Goal: Task Accomplishment & Management: Use online tool/utility

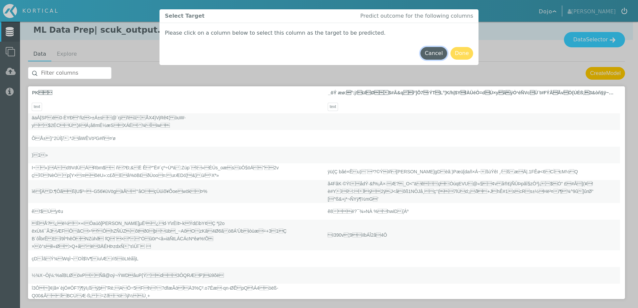
click at [433, 54] on button "Cancel" at bounding box center [433, 53] width 27 height 13
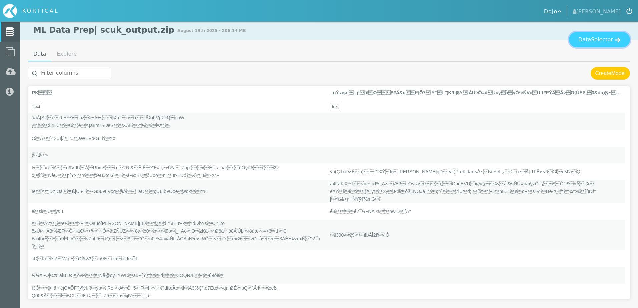
click at [602, 40] on span "Selector" at bounding box center [602, 40] width 22 height 8
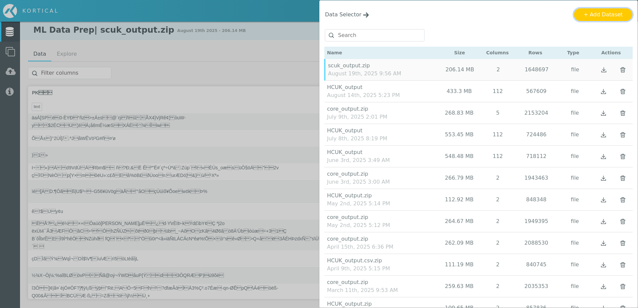
click at [599, 13] on button "+ Add Dataset" at bounding box center [603, 14] width 58 height 13
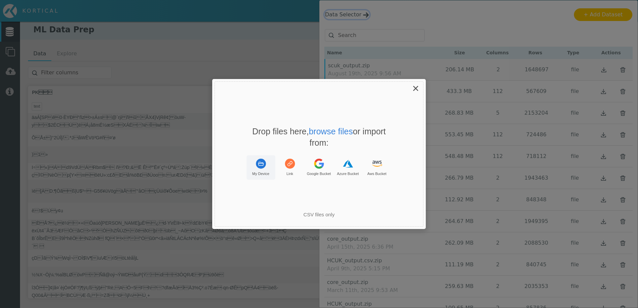
click at [257, 169] on button "My Device" at bounding box center [260, 167] width 29 height 24
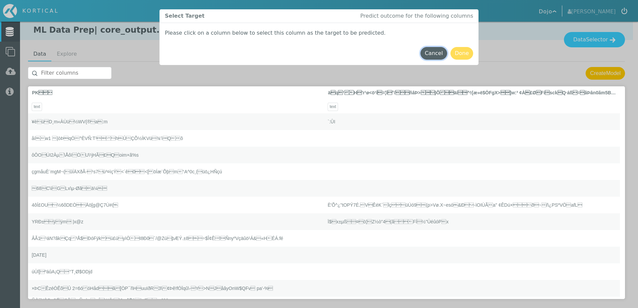
click at [433, 53] on button "Cancel" at bounding box center [433, 53] width 27 height 13
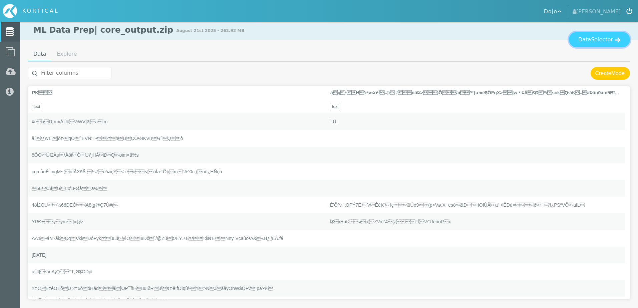
click at [606, 39] on span "Selector" at bounding box center [602, 40] width 22 height 8
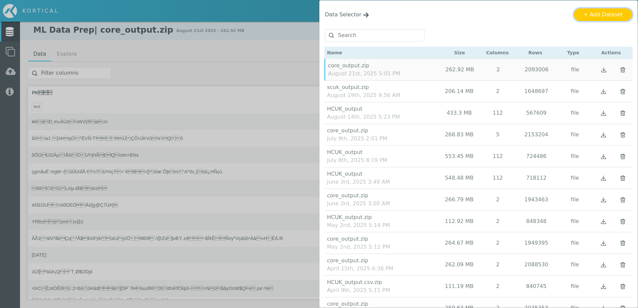
click at [600, 14] on button "+ Add Dataset" at bounding box center [603, 14] width 58 height 13
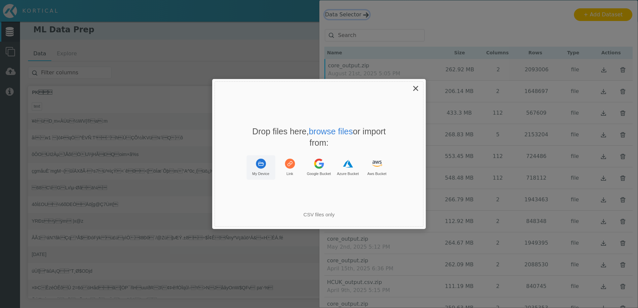
click at [264, 167] on icon "Uppy Dashboard Window (Press escape to close)" at bounding box center [261, 164] width 10 height 10
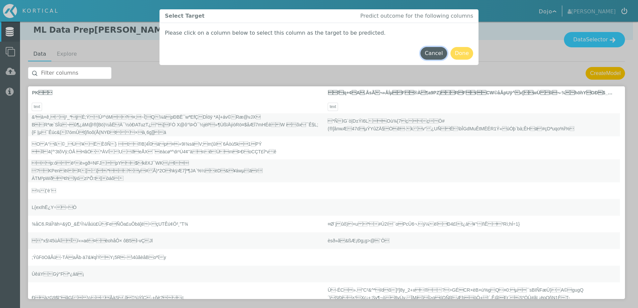
click at [427, 54] on button "Cancel" at bounding box center [433, 53] width 27 height 13
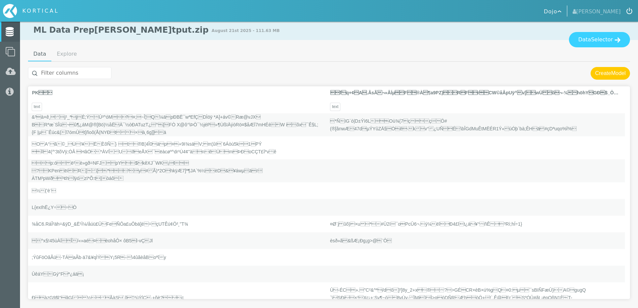
click at [560, 63] on div at bounding box center [329, 183] width 602 height 243
click at [422, 42] on div "Data Selector" at bounding box center [329, 39] width 618 height 15
click at [609, 42] on span "Selector" at bounding box center [602, 40] width 22 height 8
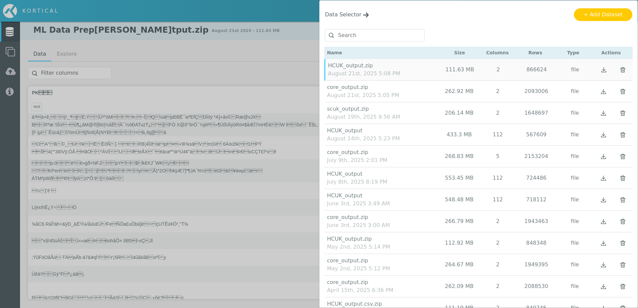
click at [619, 74] on img "button" at bounding box center [622, 69] width 9 height 9
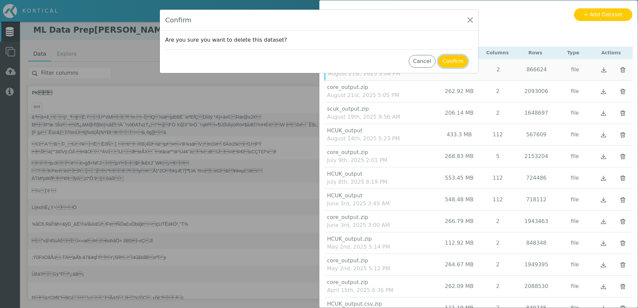
click at [455, 63] on button "Confirm" at bounding box center [453, 61] width 30 height 13
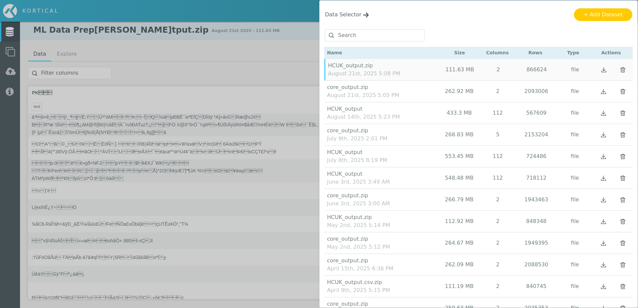
click at [619, 74] on img "button" at bounding box center [622, 69] width 9 height 9
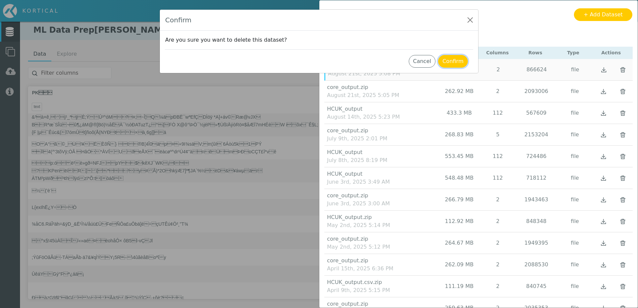
click at [454, 60] on button "Confirm" at bounding box center [453, 61] width 30 height 13
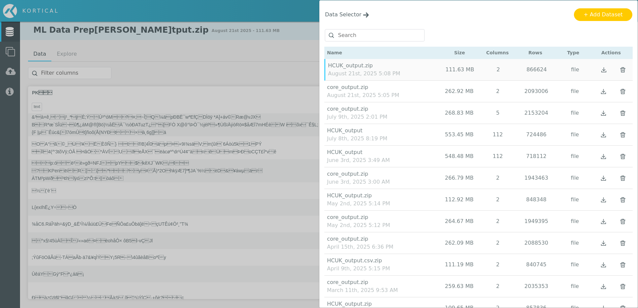
click at [283, 21] on div "Data Selector Name Size Columns Rows Type Actions" at bounding box center [319, 154] width 638 height 308
